Goal: Check status: Check status

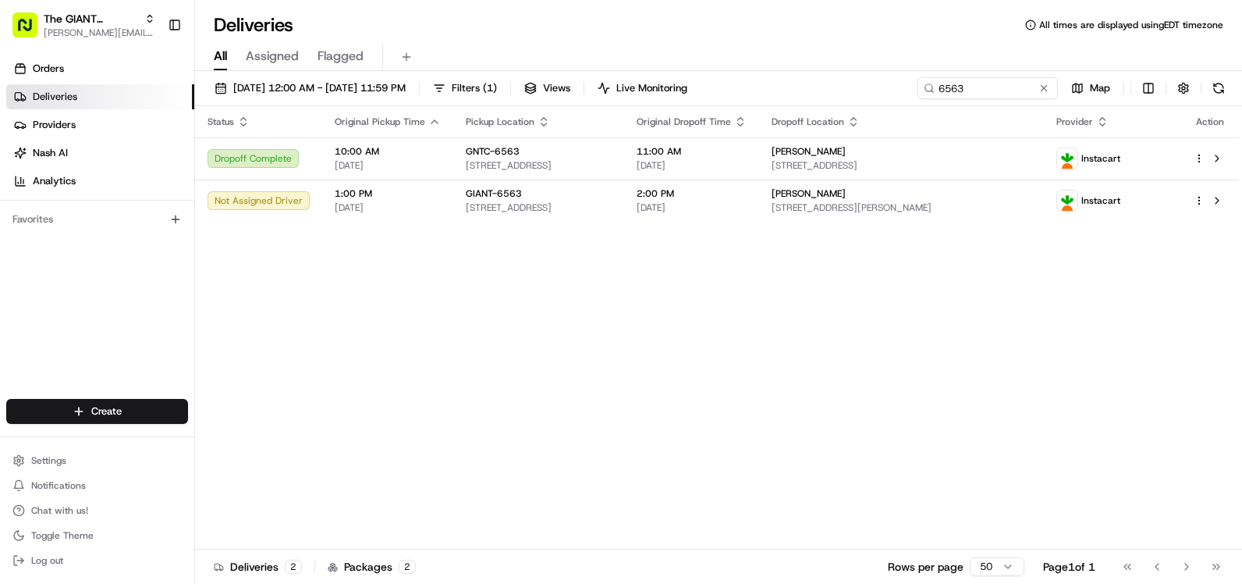
click at [1216, 89] on button at bounding box center [1219, 88] width 22 height 22
click at [1223, 80] on button at bounding box center [1219, 88] width 22 height 22
click at [921, 203] on span "[STREET_ADDRESS][PERSON_NAME]" at bounding box center [902, 207] width 260 height 12
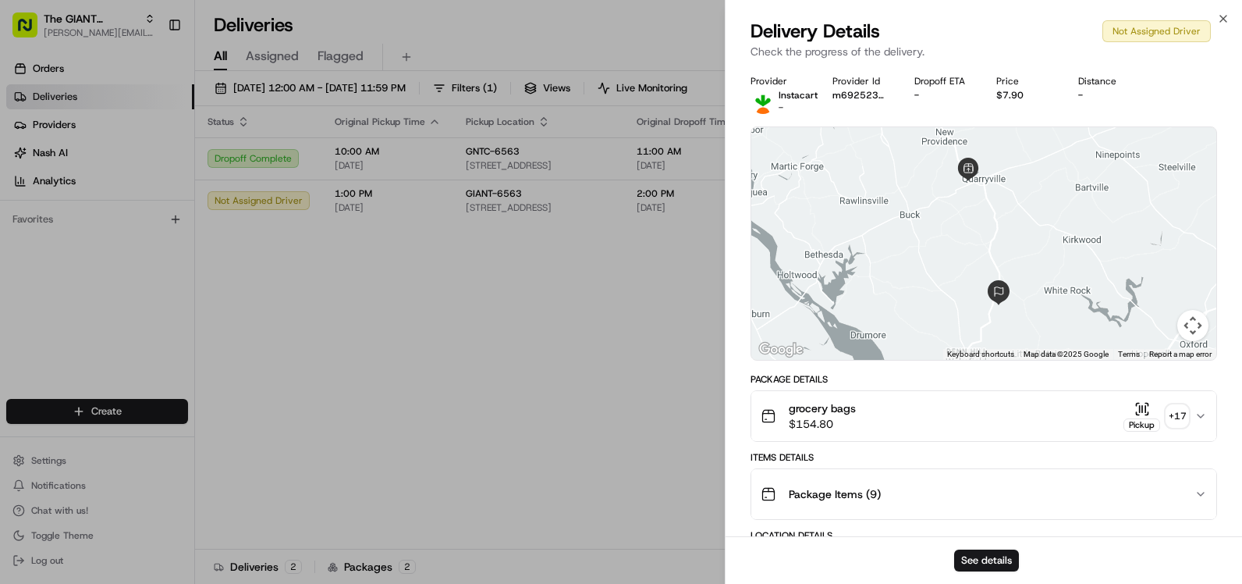
click at [1203, 418] on icon "button" at bounding box center [1201, 416] width 12 height 12
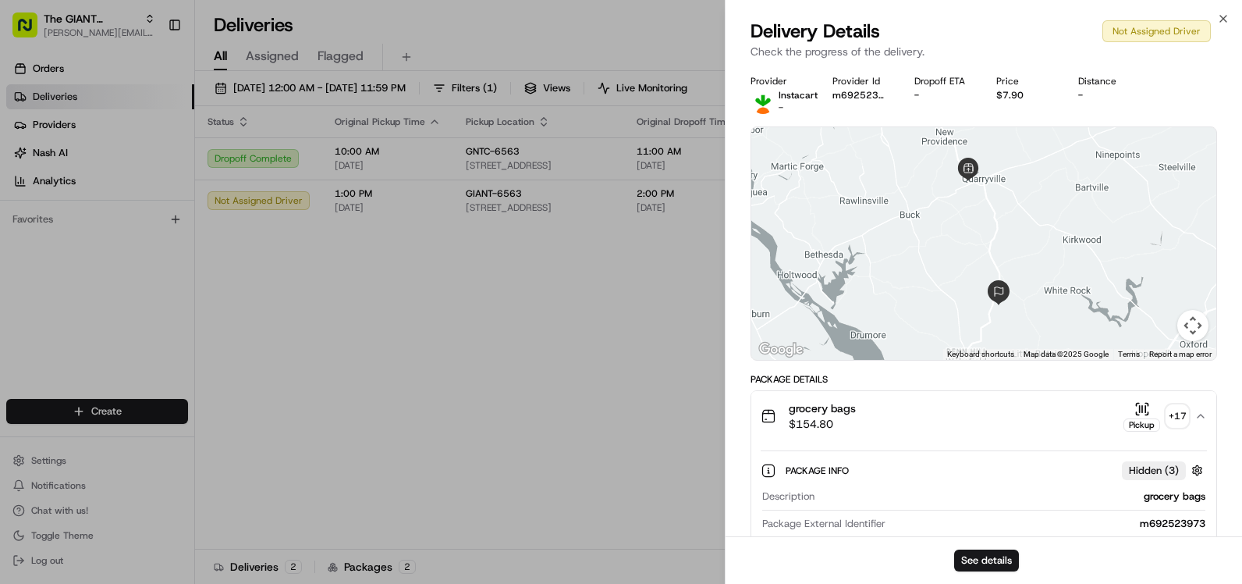
drag, startPoint x: 1118, startPoint y: 409, endPoint x: 1121, endPoint y: 433, distance: 24.4
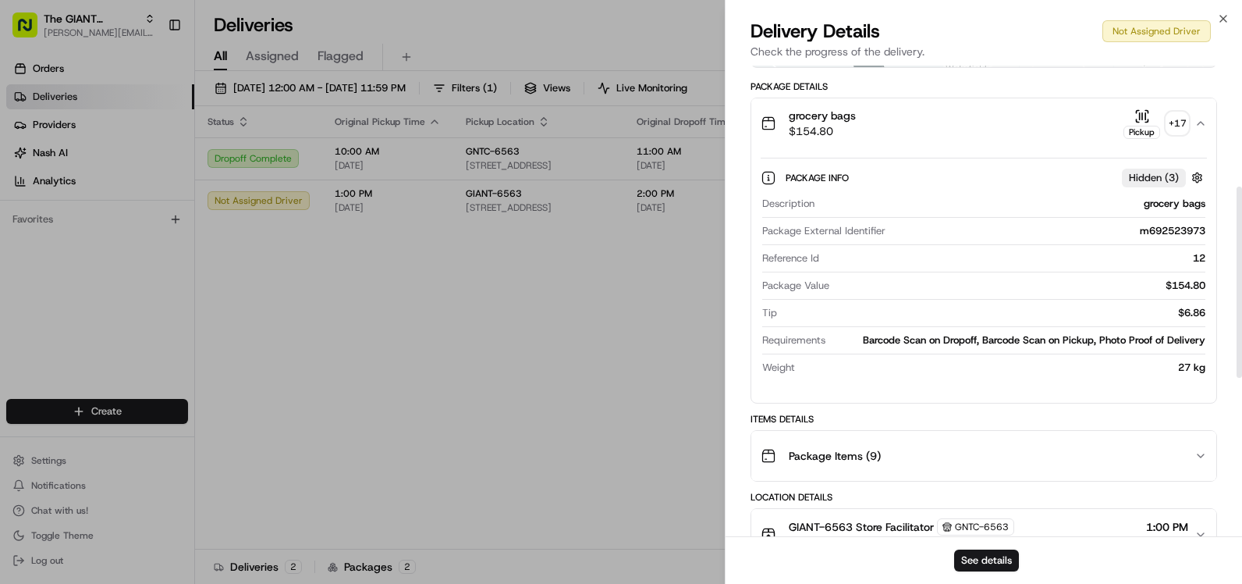
scroll to position [302, 0]
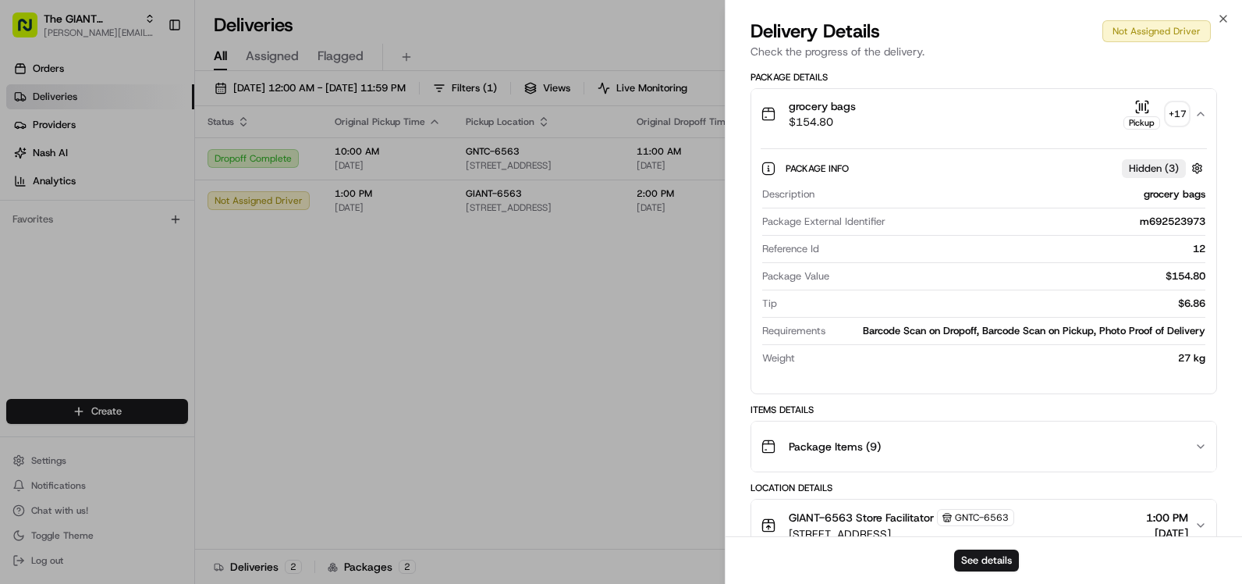
drag, startPoint x: 1148, startPoint y: 456, endPoint x: 1147, endPoint y: 478, distance: 22.6
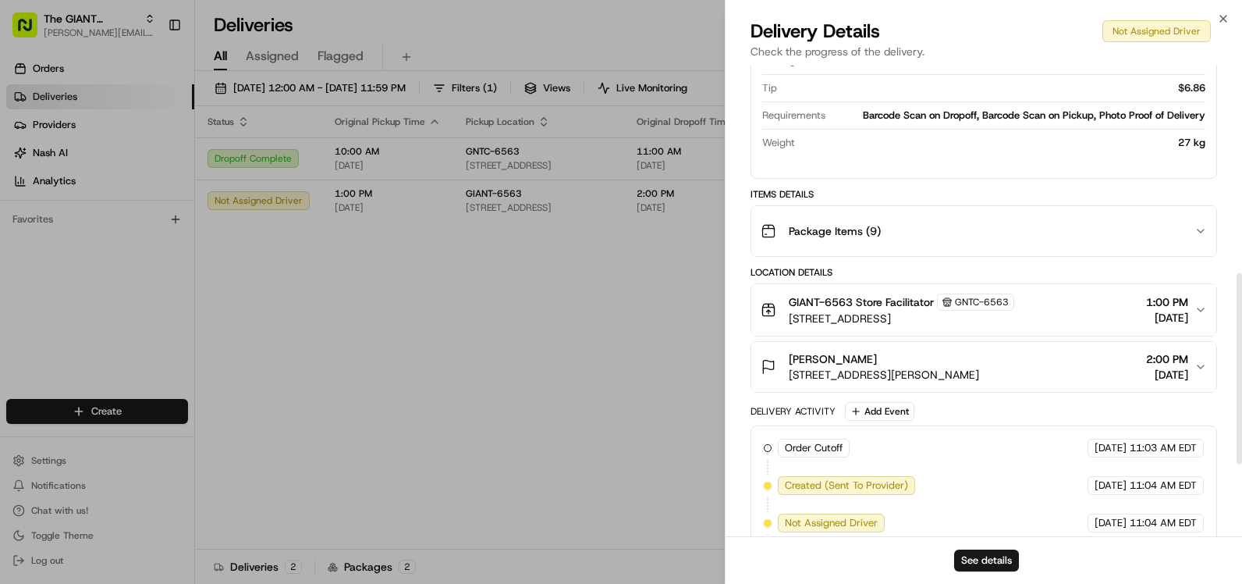
scroll to position [542, 0]
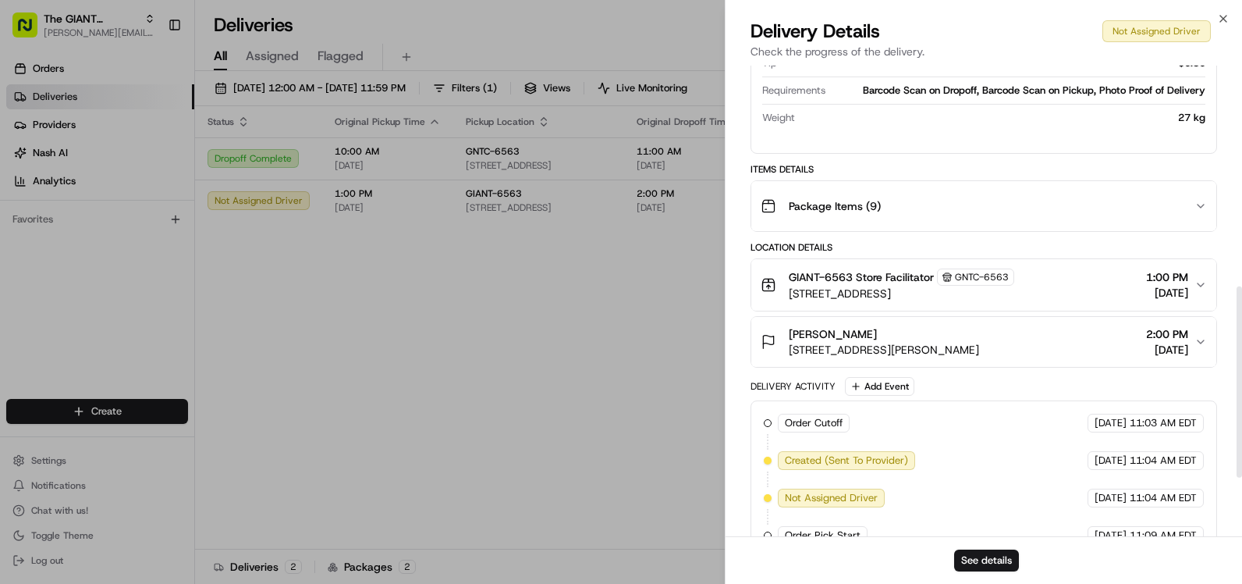
click at [1198, 336] on icon "button" at bounding box center [1201, 342] width 12 height 12
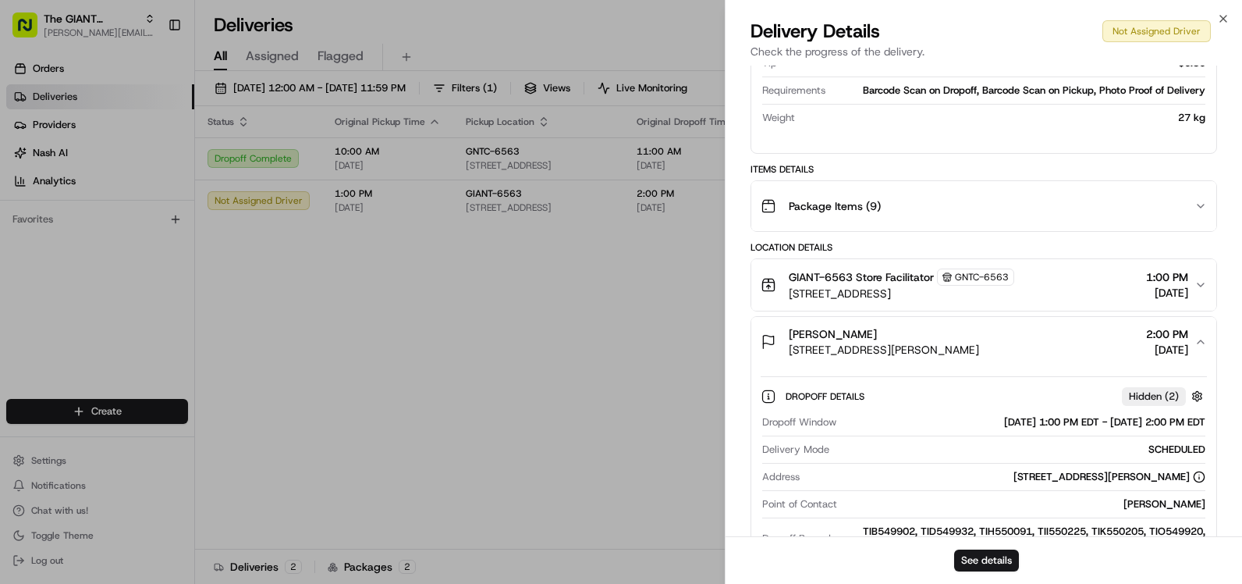
drag, startPoint x: 1152, startPoint y: 400, endPoint x: 1149, endPoint y: 423, distance: 23.6
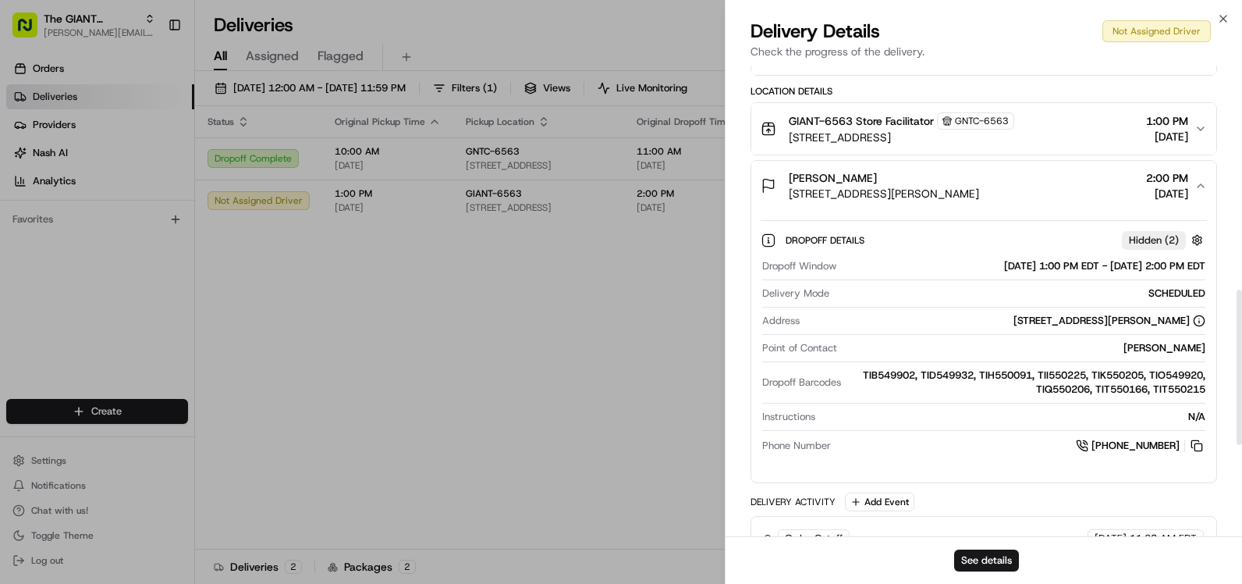
scroll to position [674, 0]
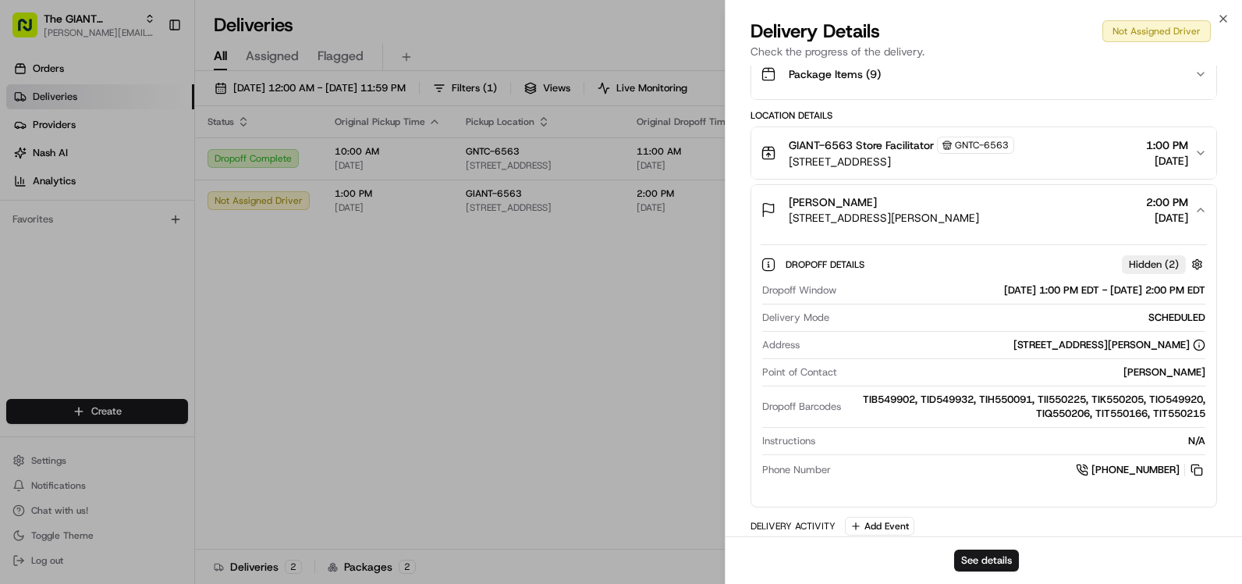
click at [1199, 169] on button "GIANT-6563 Store Facilitator GNTC-6563 100 Townsedge Dr, Quarryville, PA 17566,…" at bounding box center [984, 153] width 465 height 52
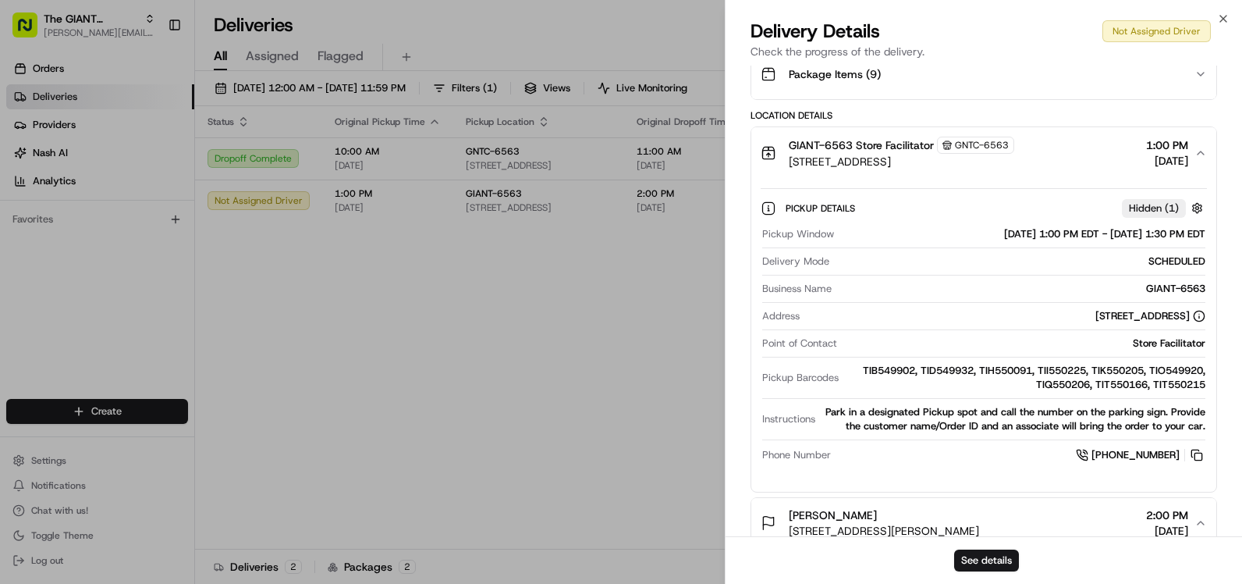
click at [1203, 140] on button "GIANT-6563 Store Facilitator GNTC-6563 100 Townsedge Dr, Quarryville, PA 17566,…" at bounding box center [984, 153] width 465 height 52
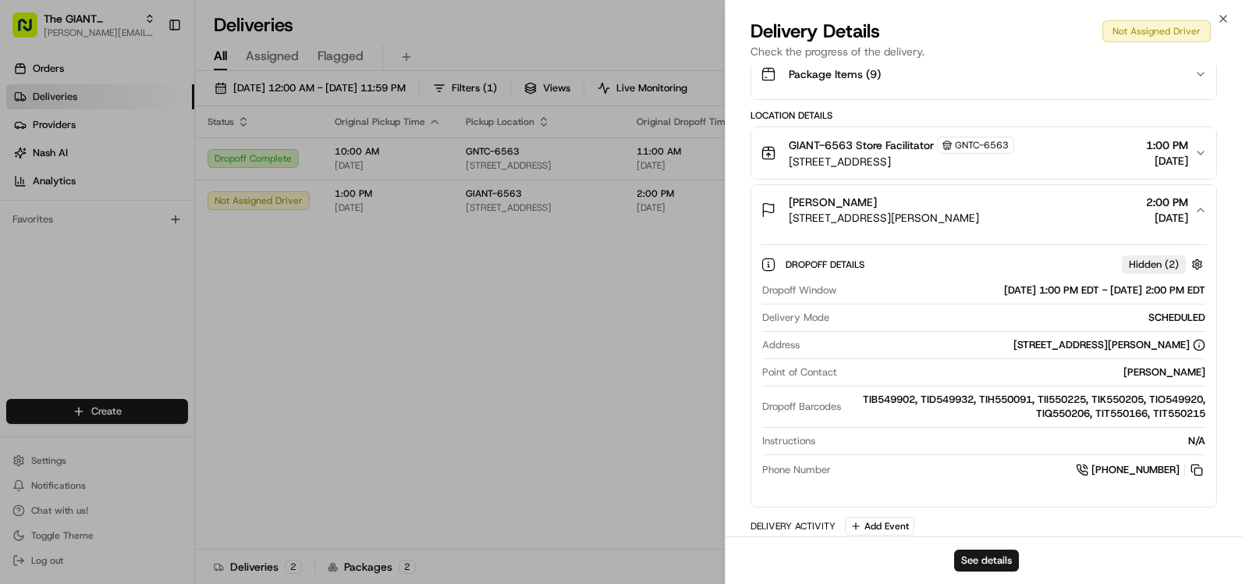
click at [1197, 220] on button "Amy broome 66 Clendenin Rd, Quarryville, PA 17566, US 2:00 PM 08/19/2025" at bounding box center [984, 210] width 465 height 50
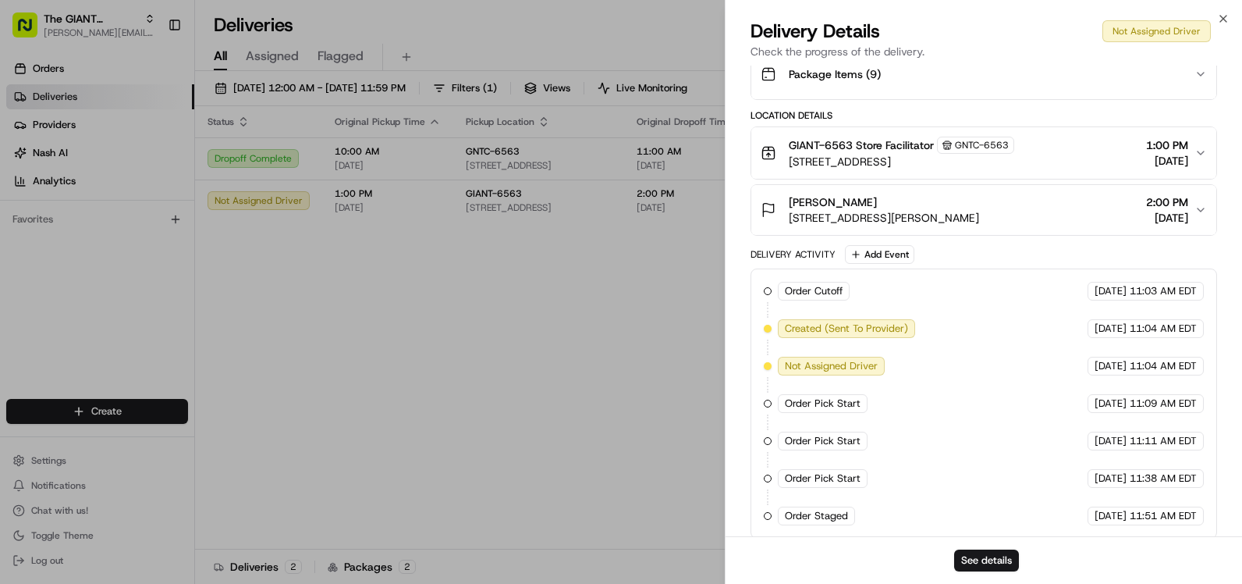
click at [1015, 200] on div "Amy broome 66 Clendenin Rd, Quarryville, PA 17566, US 2:00 PM 08/19/2025" at bounding box center [978, 209] width 434 height 31
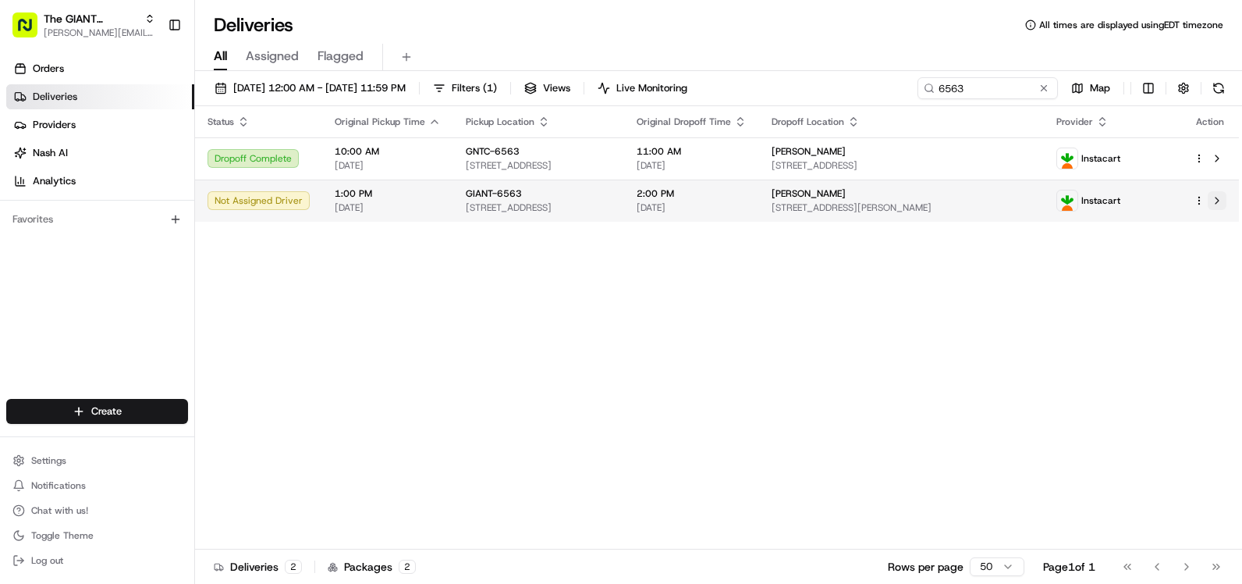
click at [1222, 209] on button at bounding box center [1217, 200] width 19 height 19
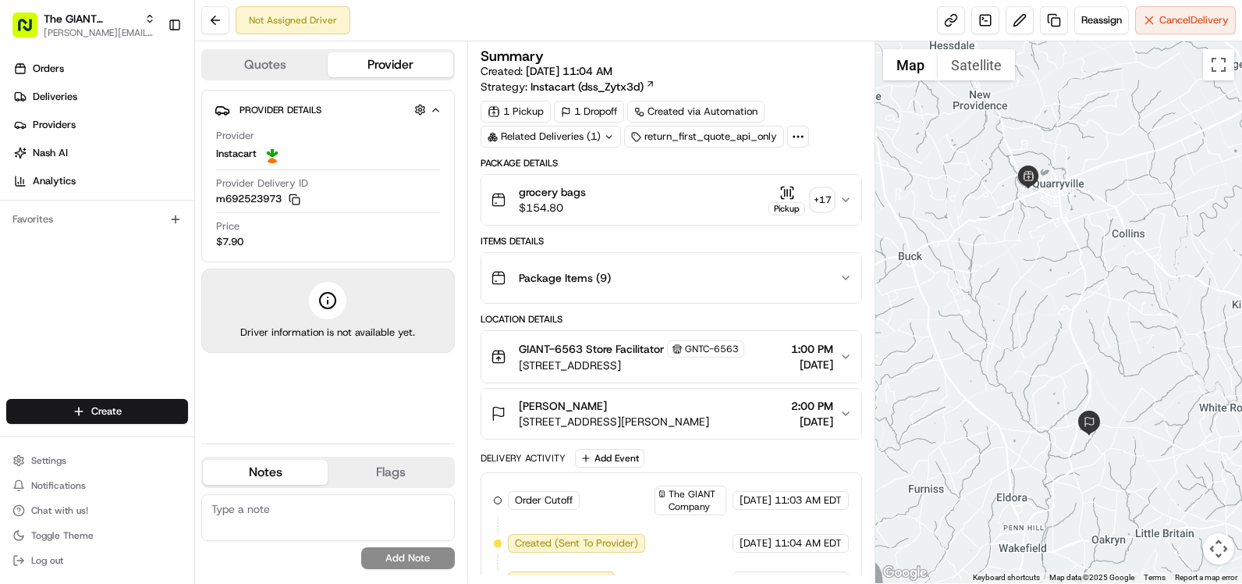
click at [812, 140] on div "1 Pickup 1 Dropoff Created via Automation Related Deliveries (1) return_first_q…" at bounding box center [672, 124] width 382 height 47
click at [807, 142] on div "1 Pickup 1 Dropoff Created via Automation Related Deliveries (1) return_first_q…" at bounding box center [672, 124] width 382 height 47
click at [791, 140] on icon at bounding box center [798, 137] width 14 height 14
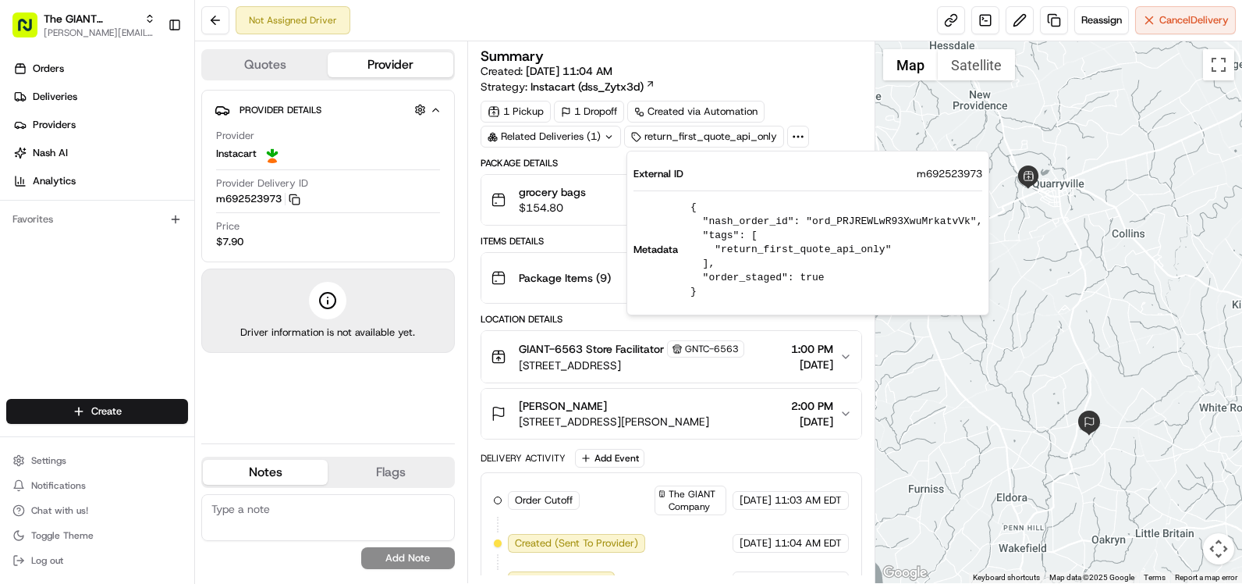
click at [834, 76] on div "Summary Created: [DATE] 11:04 AM Strategy: Instacart (dss_Zytx3d)" at bounding box center [672, 71] width 382 height 45
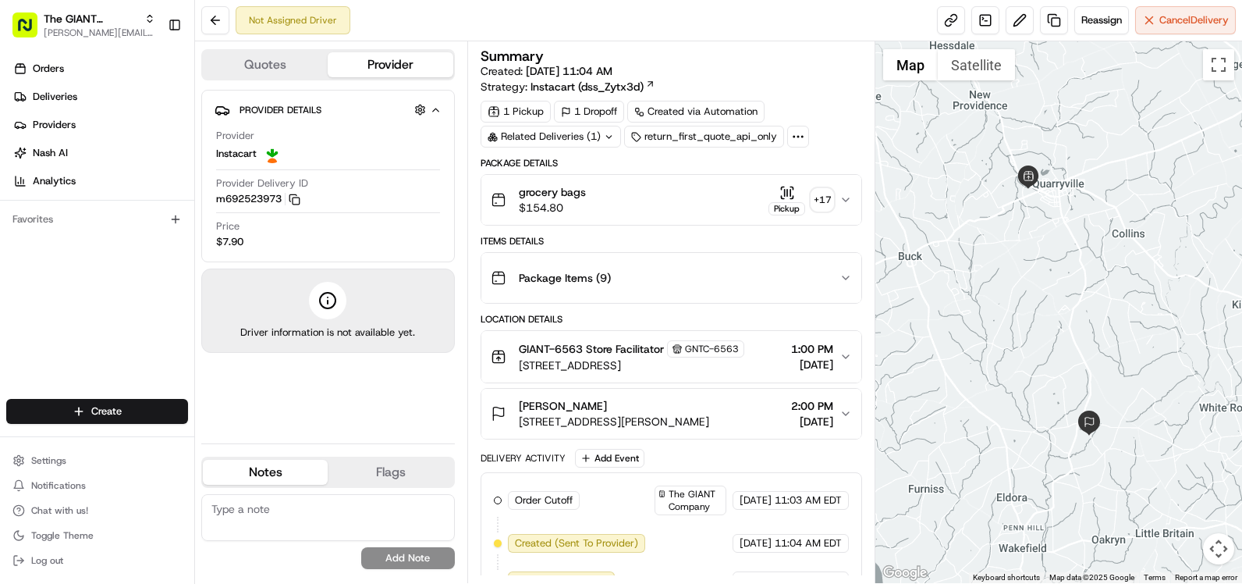
click at [847, 207] on button "grocery bags $154.80 Pickup + 17" at bounding box center [672, 200] width 380 height 50
